Goal: Task Accomplishment & Management: Manage account settings

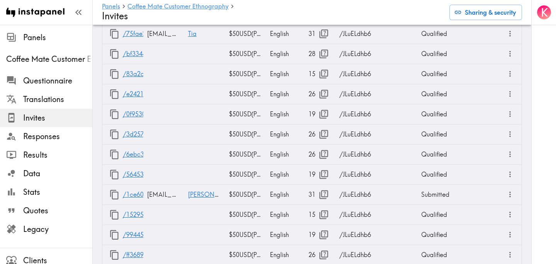
scroll to position [859, 0]
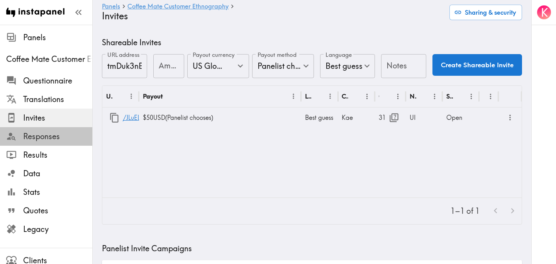
click at [48, 137] on span "Responses" at bounding box center [57, 136] width 69 height 11
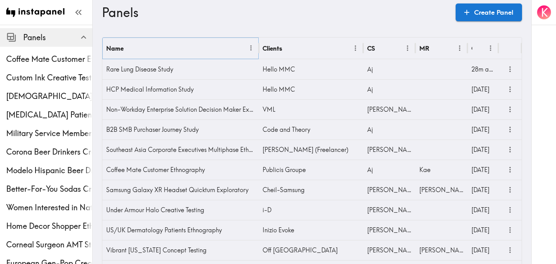
click at [251, 49] on icon "Menu" at bounding box center [251, 48] width 8 height 8
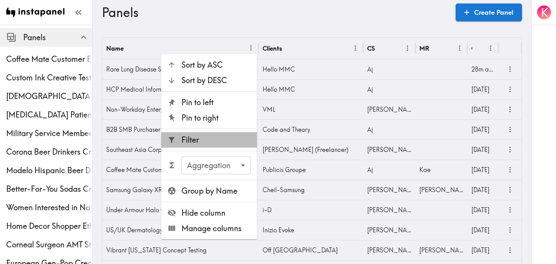
click at [208, 137] on span "Filter" at bounding box center [217, 139] width 70 height 11
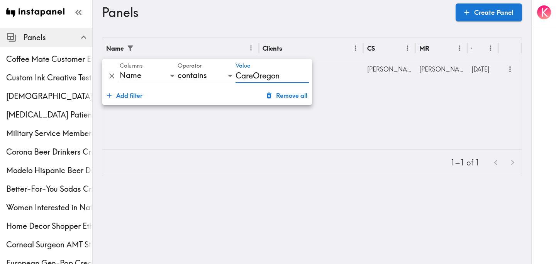
type input "CareOregon"
click at [437, 120] on div "Name Clients CS MR Created CareOregon Creative Testing R\West [PERSON_NAME] [DA…" at bounding box center [312, 93] width 420 height 112
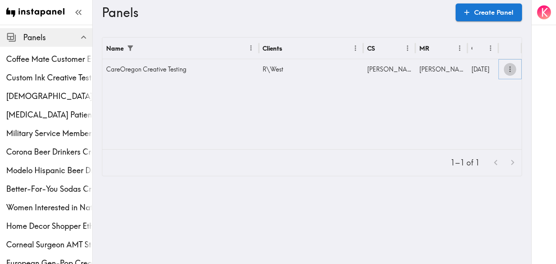
click at [508, 67] on icon "more" at bounding box center [510, 69] width 9 height 9
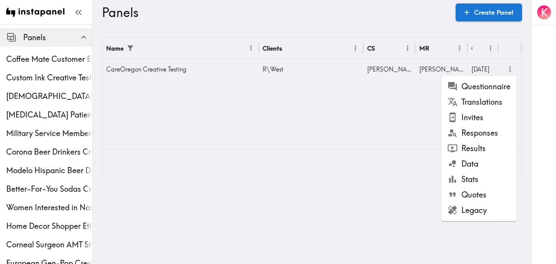
click at [486, 144] on li "Results" at bounding box center [479, 148] width 75 height 15
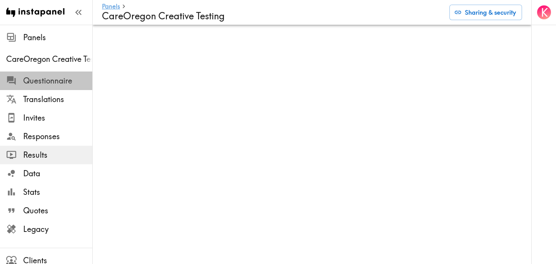
click at [46, 76] on span "Questionnaire" at bounding box center [57, 80] width 69 height 11
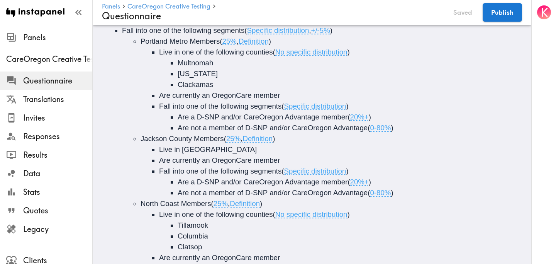
scroll to position [186, 0]
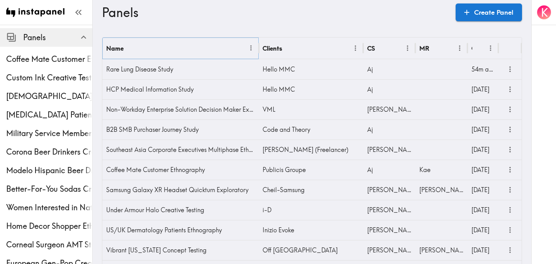
click at [249, 47] on icon "Menu" at bounding box center [251, 48] width 8 height 8
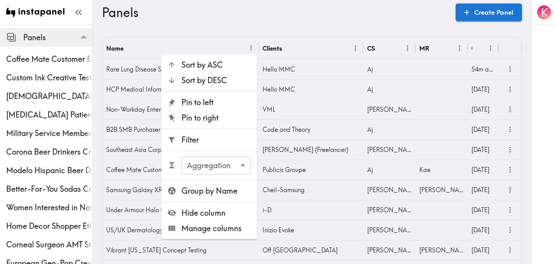
click at [191, 134] on span "Filter" at bounding box center [217, 139] width 70 height 11
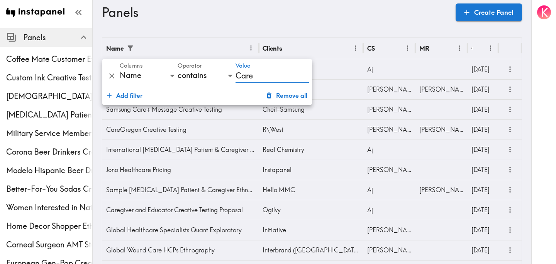
type input "CareOregon"
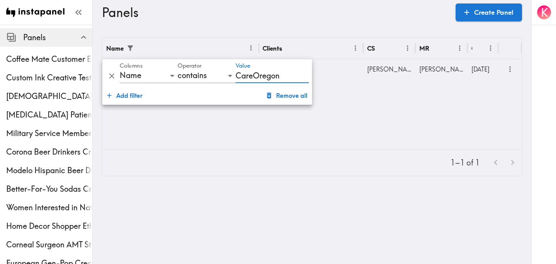
click at [312, 34] on main "Panels Create Panel Name Clients CS MR Created CareOregon Creative Testing R\We…" at bounding box center [312, 107] width 439 height 164
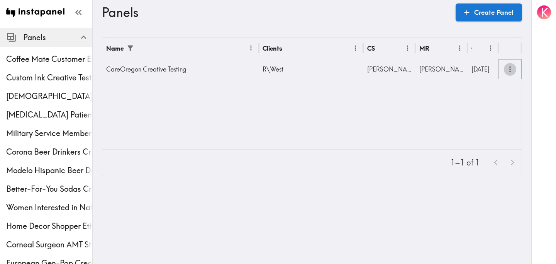
click at [512, 70] on icon "more" at bounding box center [510, 69] width 9 height 9
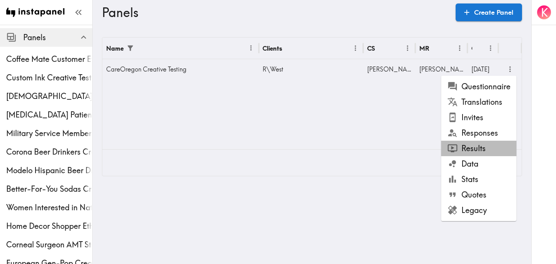
click at [480, 151] on li "Results" at bounding box center [479, 148] width 75 height 15
